Goal: Task Accomplishment & Management: Manage account settings

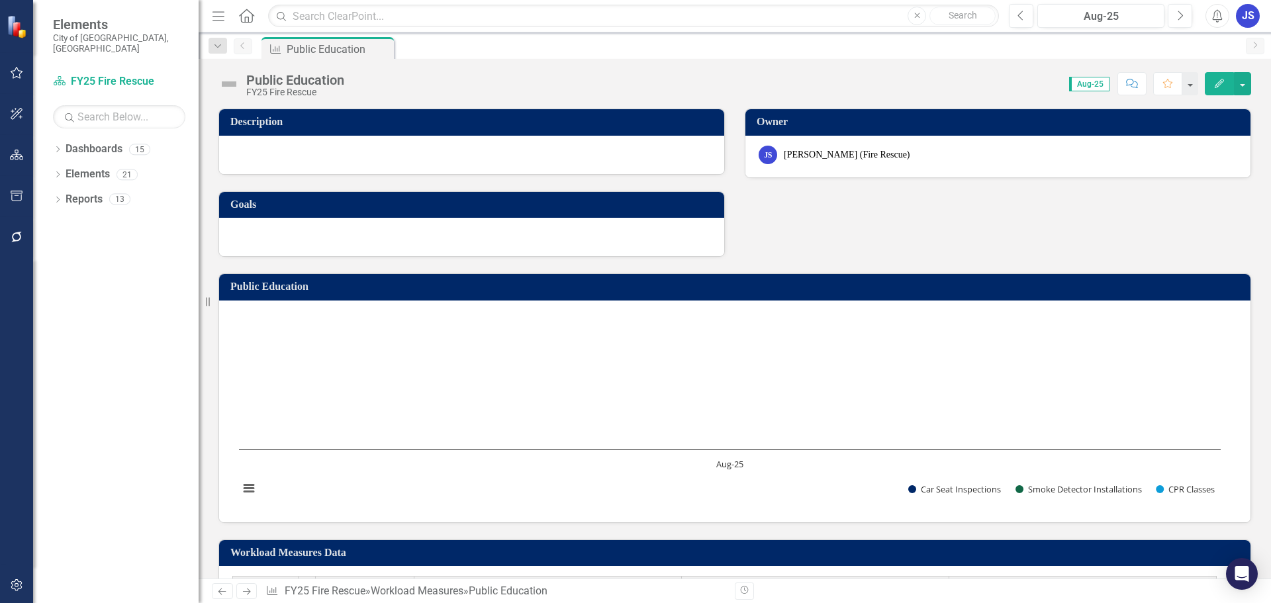
click at [52, 190] on div "Dropdown Dashboards 15 City Council Priorities Dropdown FY25 Strategic Plan FY2…" at bounding box center [116, 370] width 166 height 465
click at [60, 197] on icon "Dropdown" at bounding box center [57, 200] width 9 height 7
click at [48, 295] on icon "Dropdown" at bounding box center [43, 298] width 9 height 7
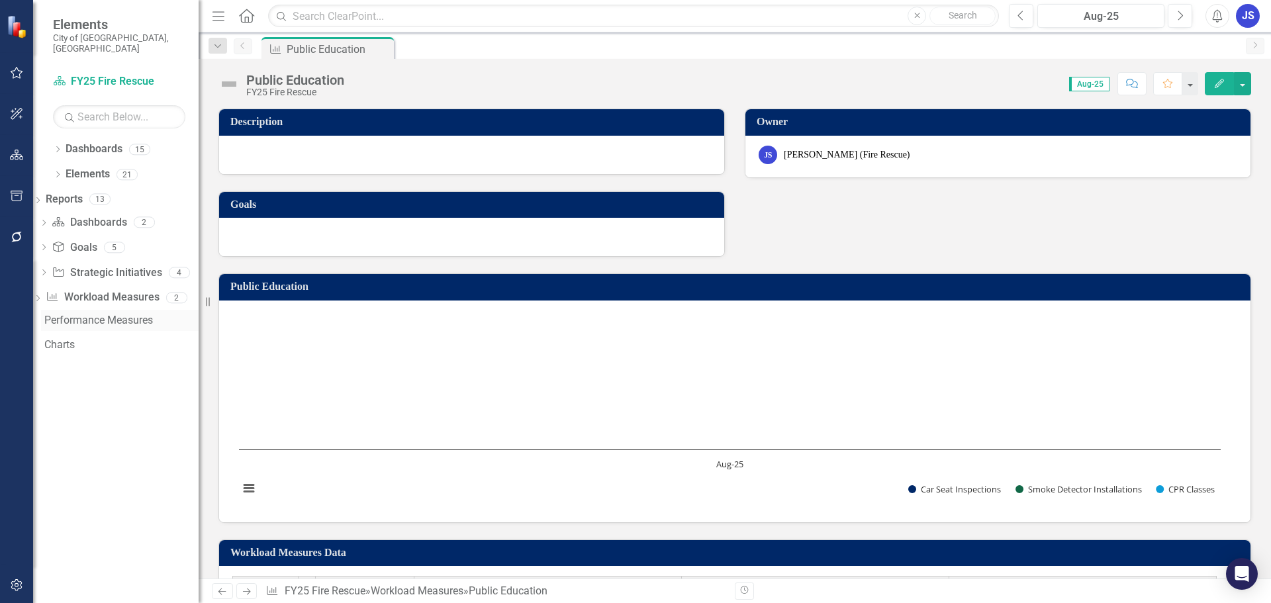
click at [75, 315] on div "Performance Measures" at bounding box center [121, 321] width 154 height 12
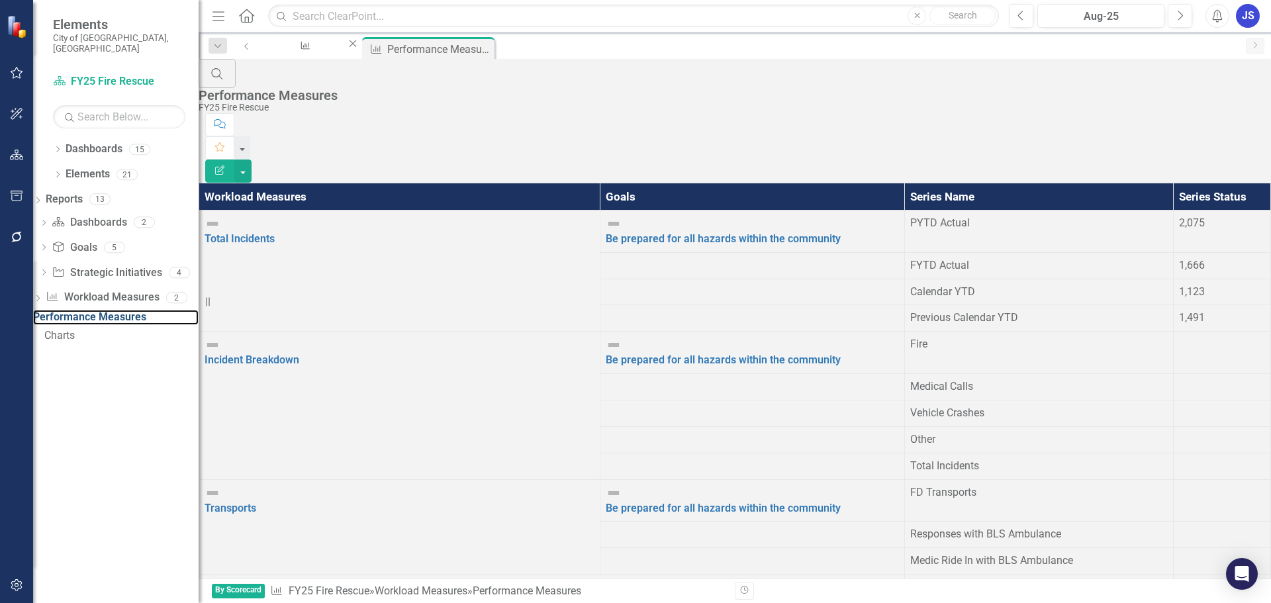
scroll to position [397, 0]
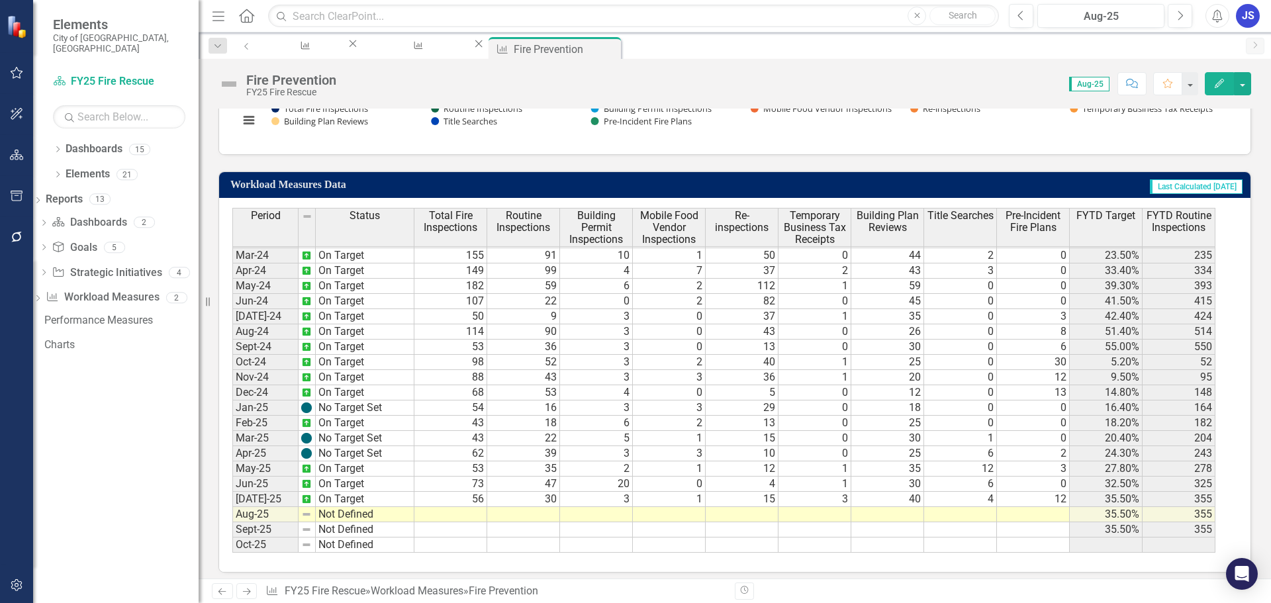
scroll to position [396, 0]
click at [310, 509] on img at bounding box center [306, 514] width 11 height 11
click at [329, 507] on td "Not Defined" at bounding box center [365, 514] width 99 height 15
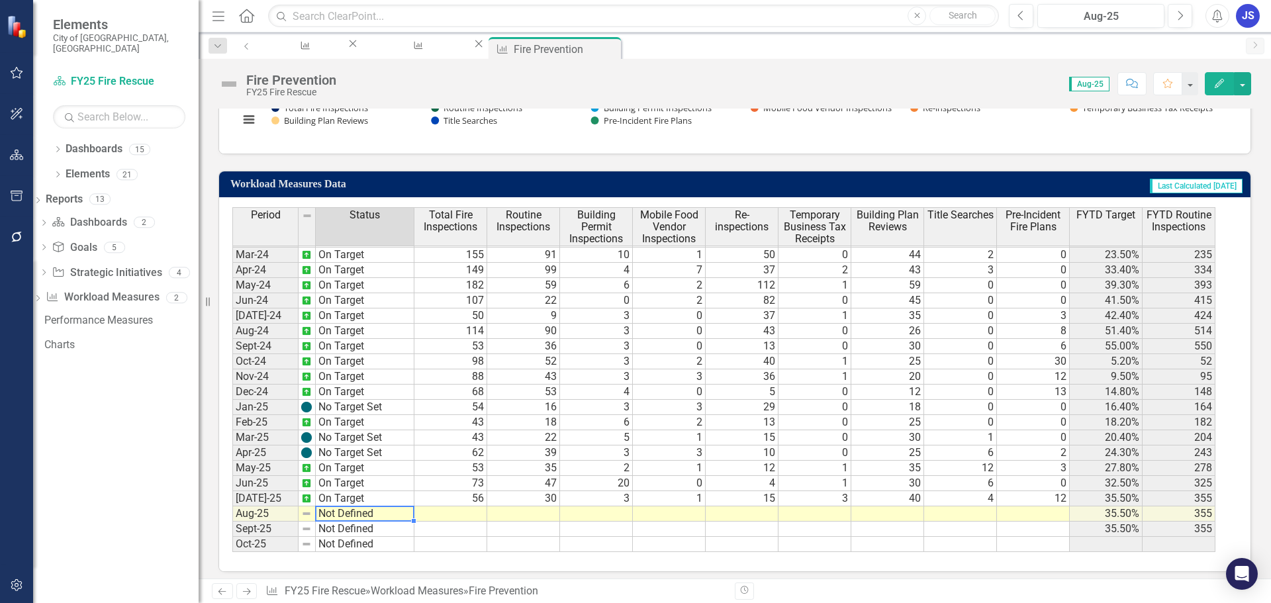
click at [329, 507] on td "Not Defined" at bounding box center [365, 514] width 99 height 15
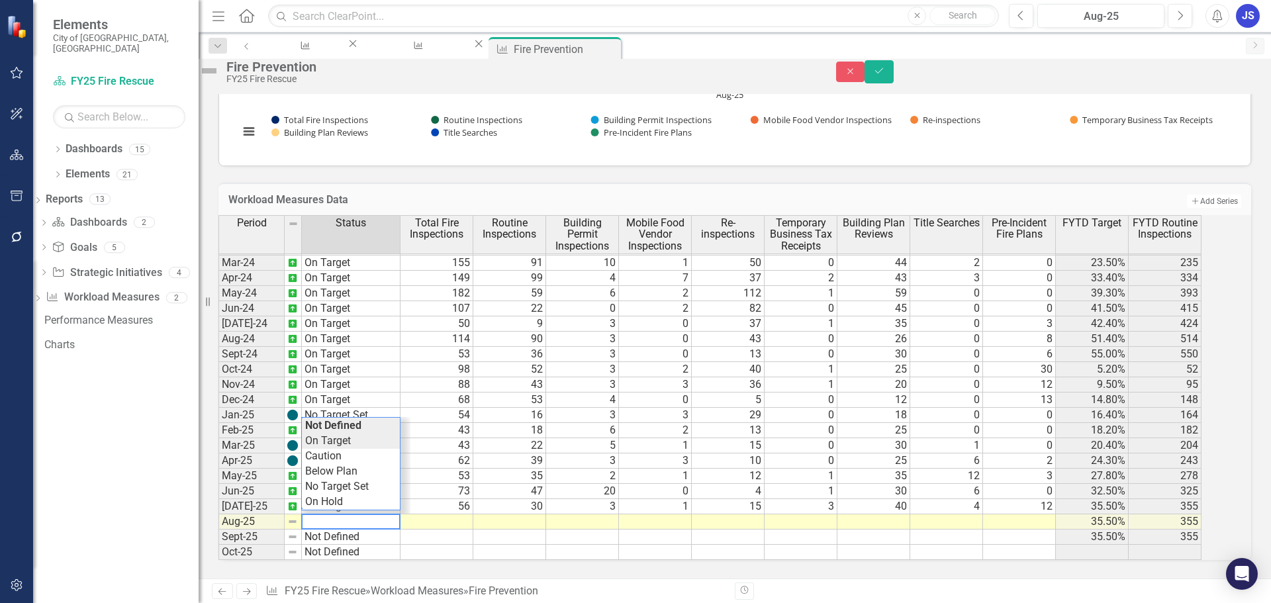
click at [349, 436] on div "Period Status Total Fire Inspections Routine Inspections Building Permit Inspec…" at bounding box center [716, 387] width 996 height 345
click at [452, 514] on td at bounding box center [437, 521] width 73 height 15
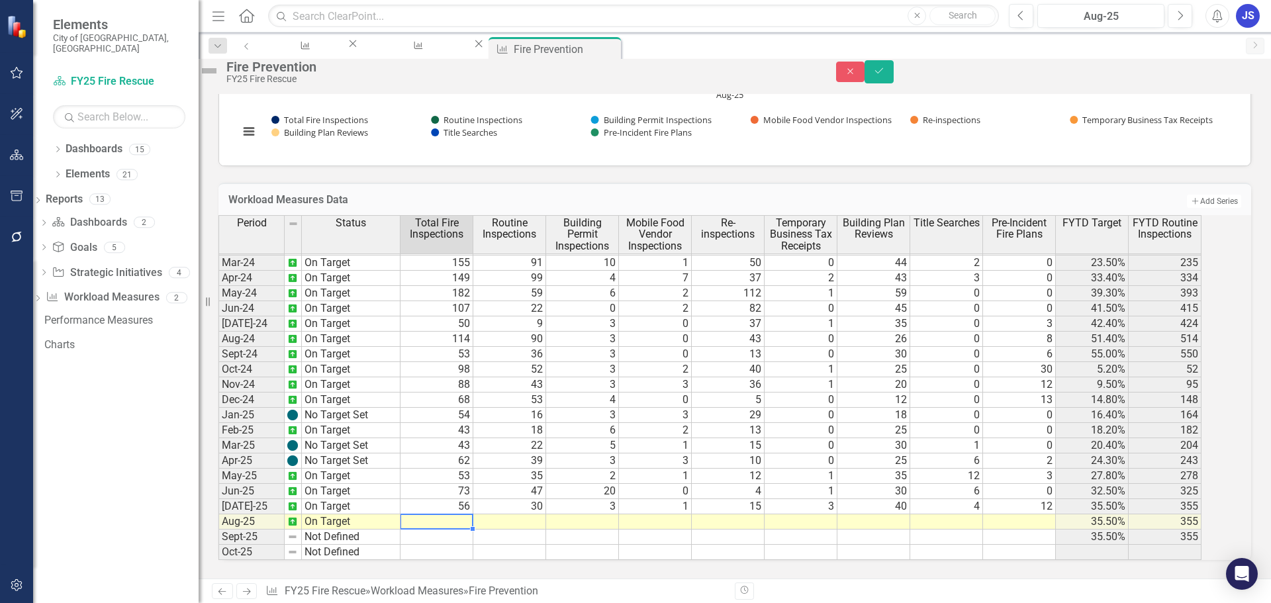
type textarea "59"
type textarea "37"
type textarea "8"
type textarea "0"
type textarea "8"
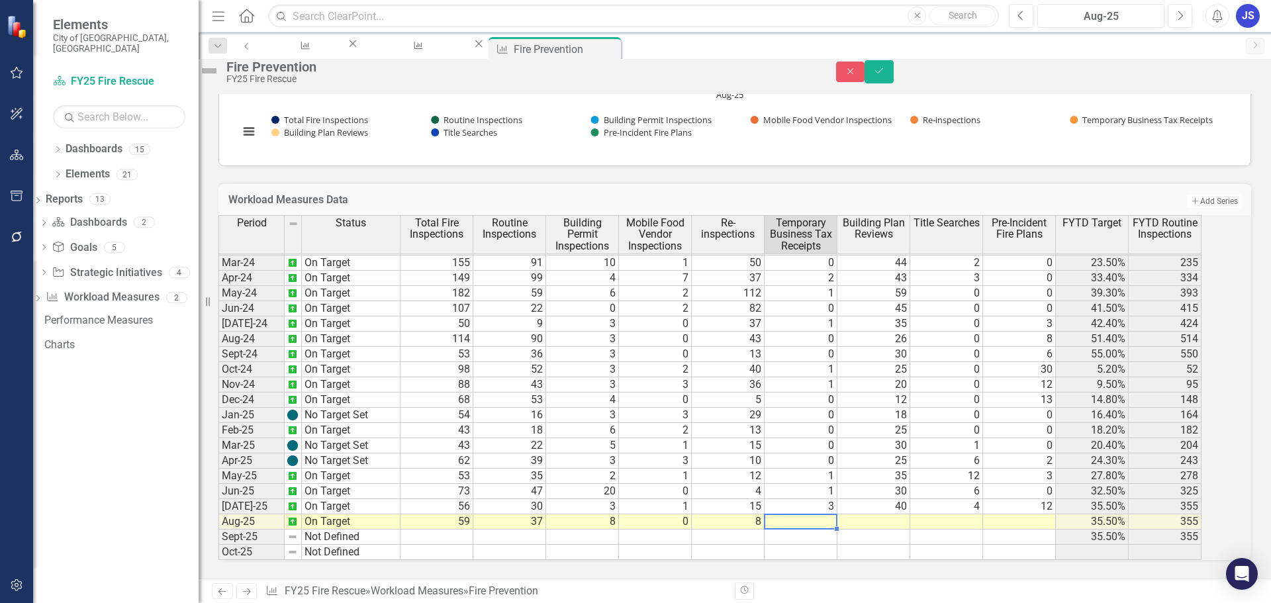
type textarea "5"
type textarea "45"
type textarea "6"
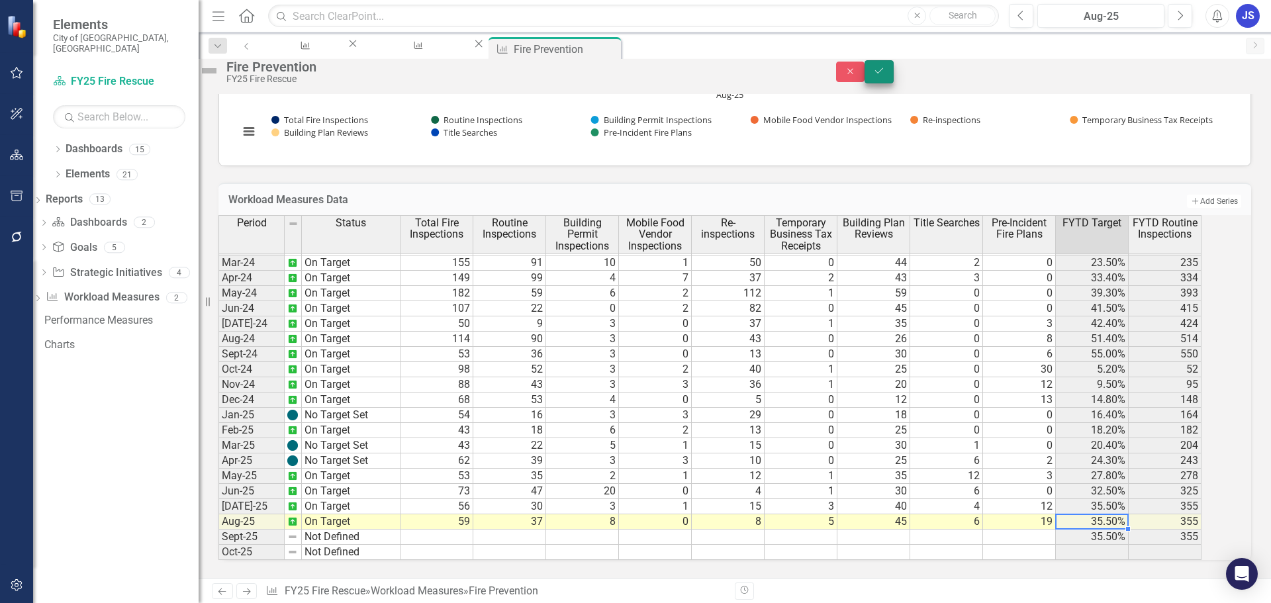
type textarea "19"
click at [894, 71] on button "Save" at bounding box center [879, 71] width 29 height 23
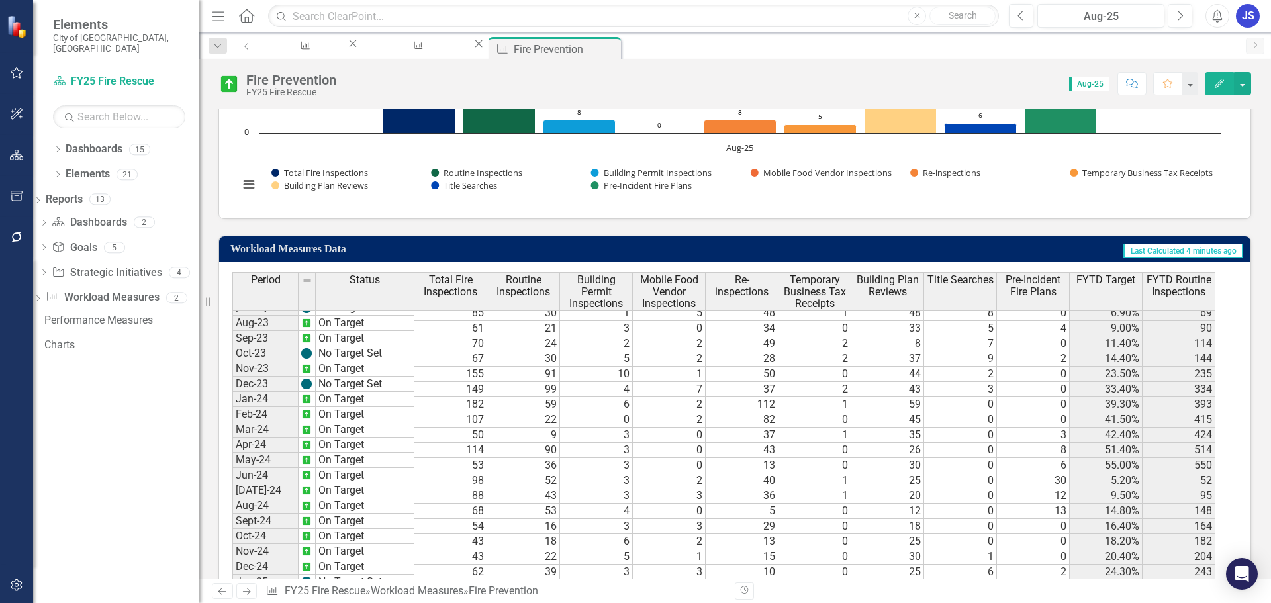
scroll to position [441, 0]
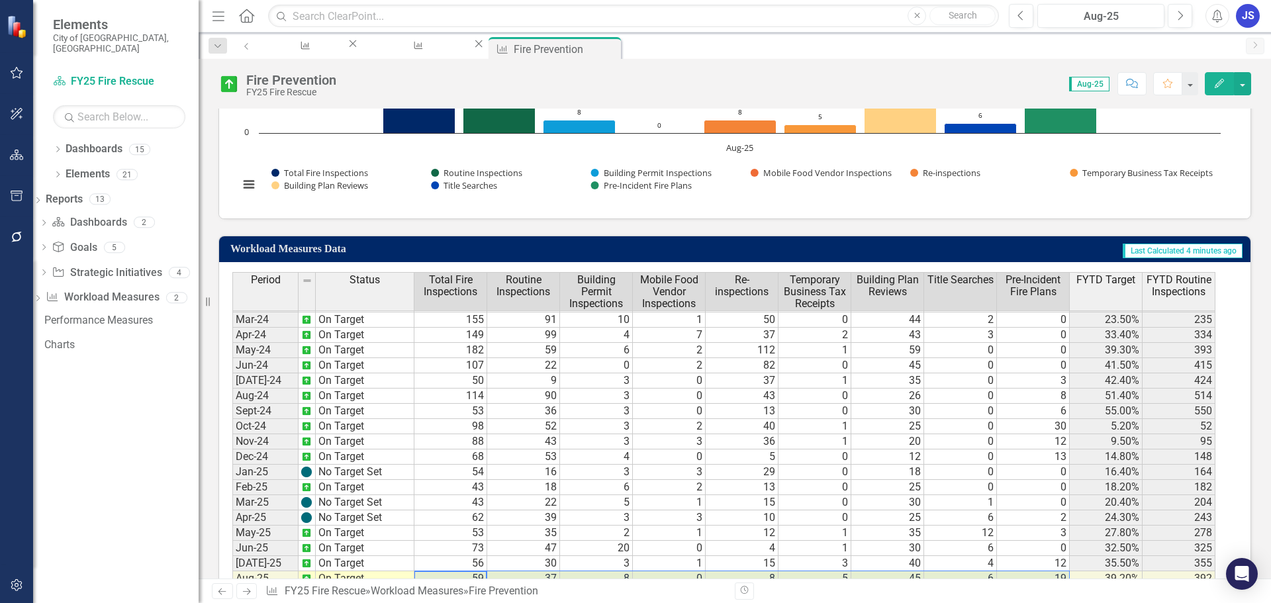
drag, startPoint x: 463, startPoint y: 571, endPoint x: 1010, endPoint y: 567, distance: 546.9
click at [1010, 571] on tr "Aug-25 On Target 59 37 8 0 8 5 45 6 19 39.20% 392" at bounding box center [723, 578] width 983 height 15
